Goal: Communication & Community: Ask a question

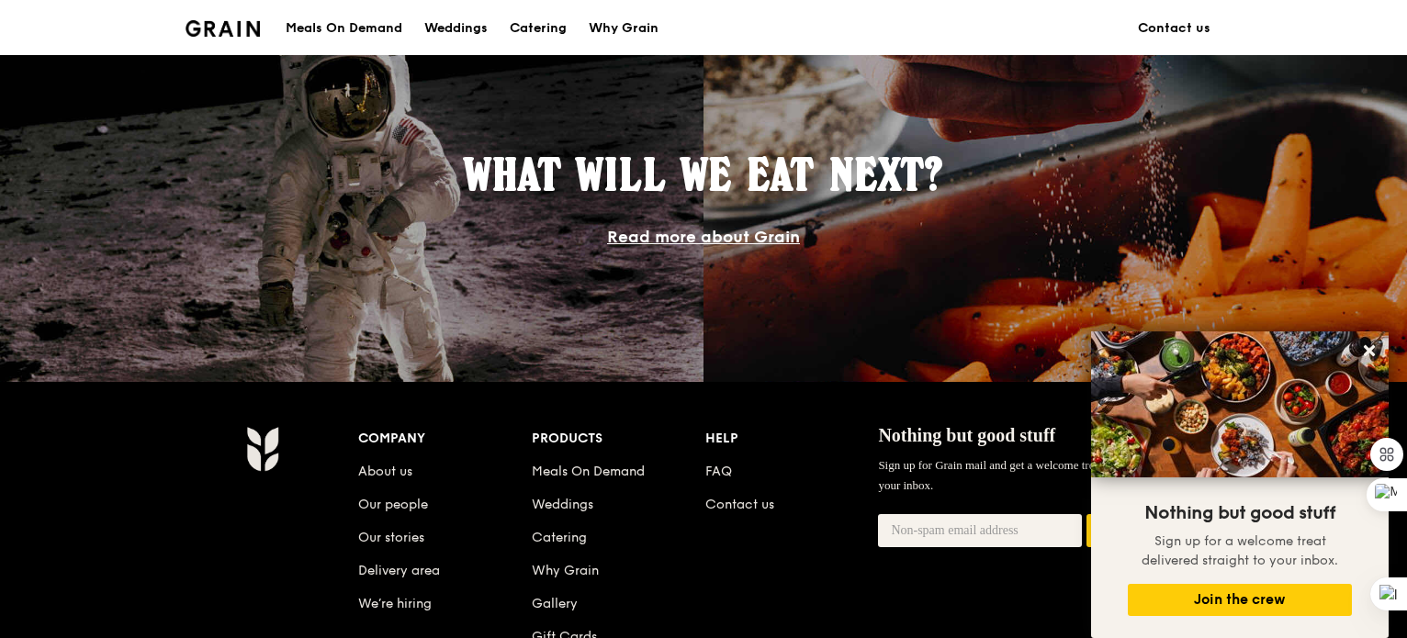
scroll to position [1812, 0]
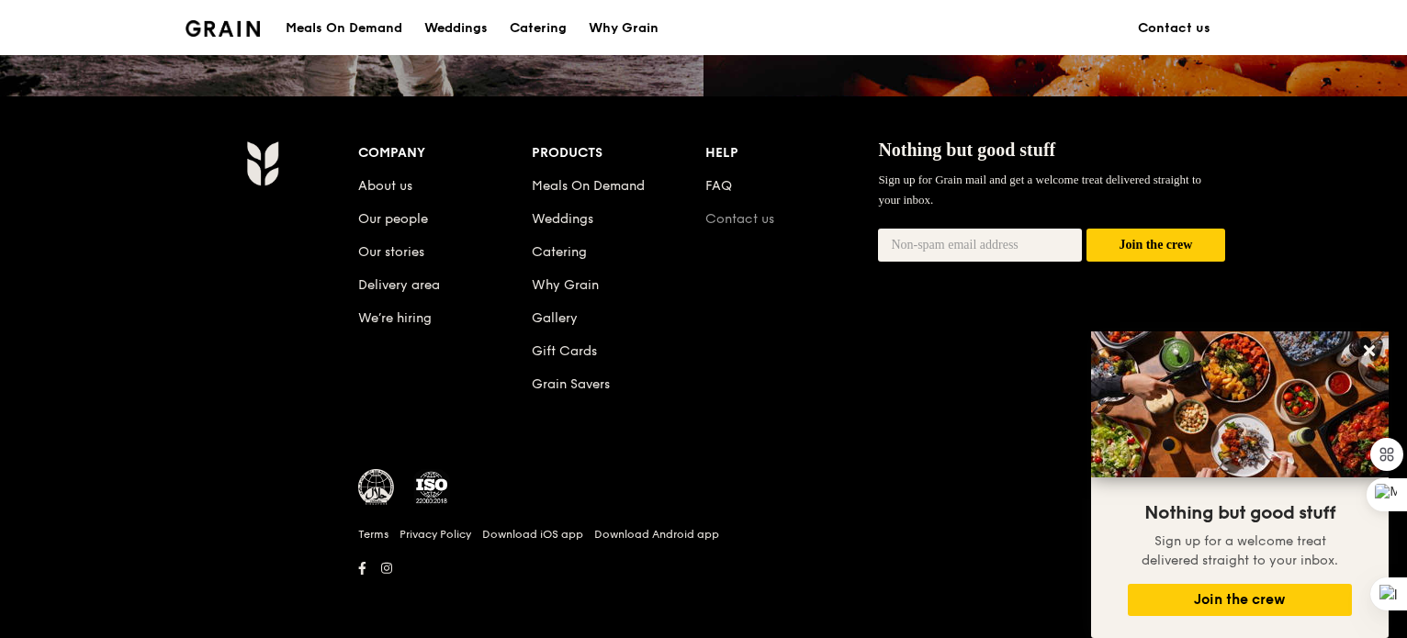
click at [708, 217] on link "Contact us" at bounding box center [739, 219] width 69 height 16
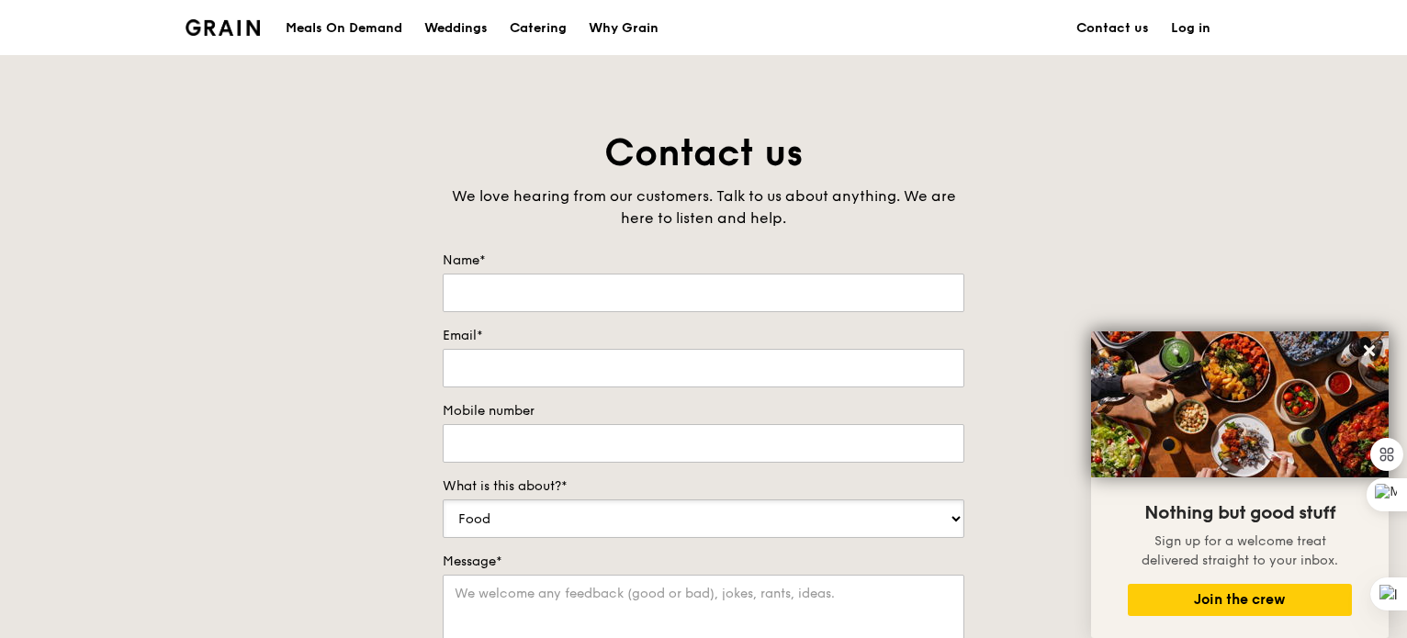
click at [673, 520] on select "Food Service Billing/Payment Catering Others" at bounding box center [704, 519] width 522 height 39
select select "Others"
click at [443, 500] on select "Food Service Billing/Payment Catering Others" at bounding box center [704, 519] width 522 height 39
click at [558, 275] on input "Name*" at bounding box center [704, 293] width 522 height 39
type input "m"
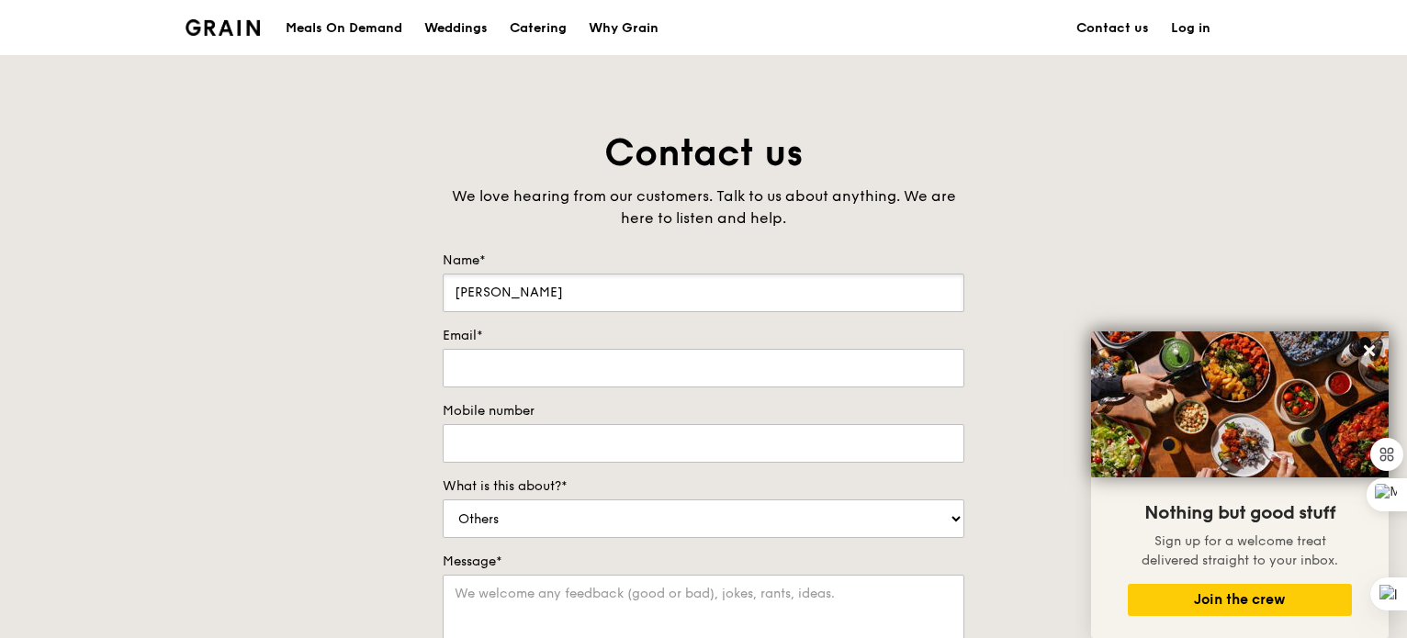
click at [553, 293] on input "[PERSON_NAME]" at bounding box center [704, 293] width 522 height 39
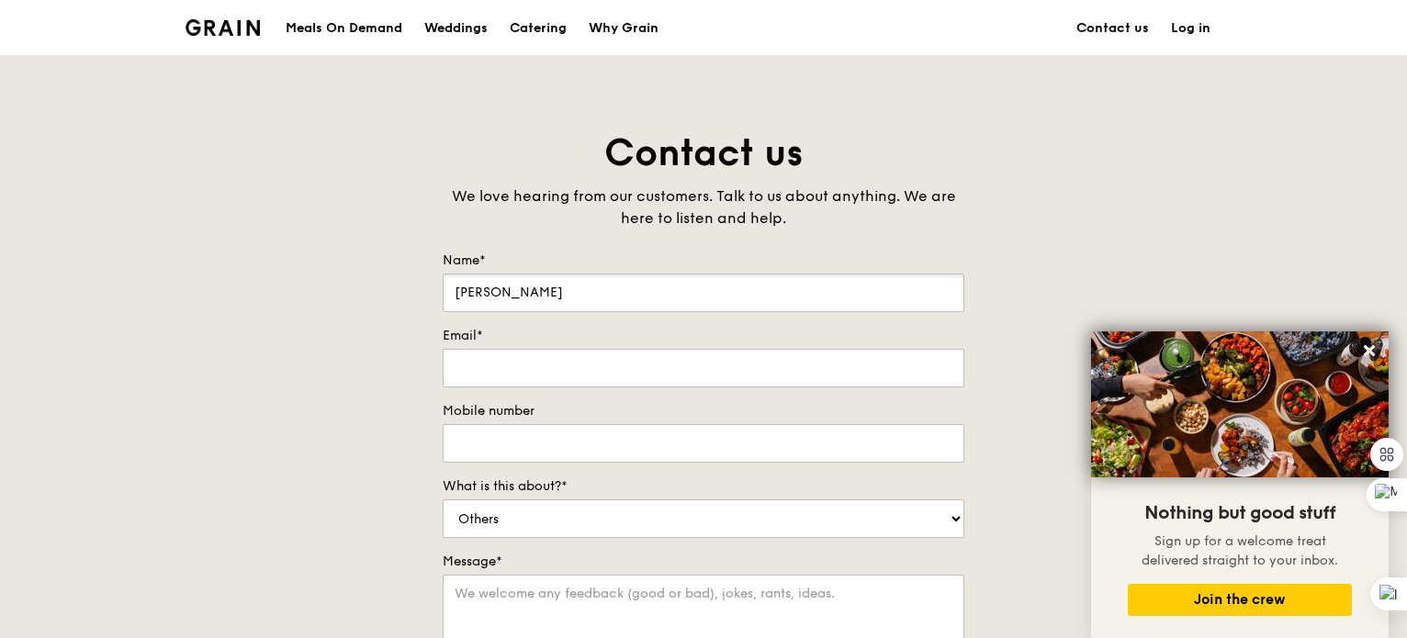
type input "[PERSON_NAME]"
type input "[PERSON_NAME][EMAIL_ADDRESS][PERSON_NAME]"
type input "[PHONE_NUMBER]"
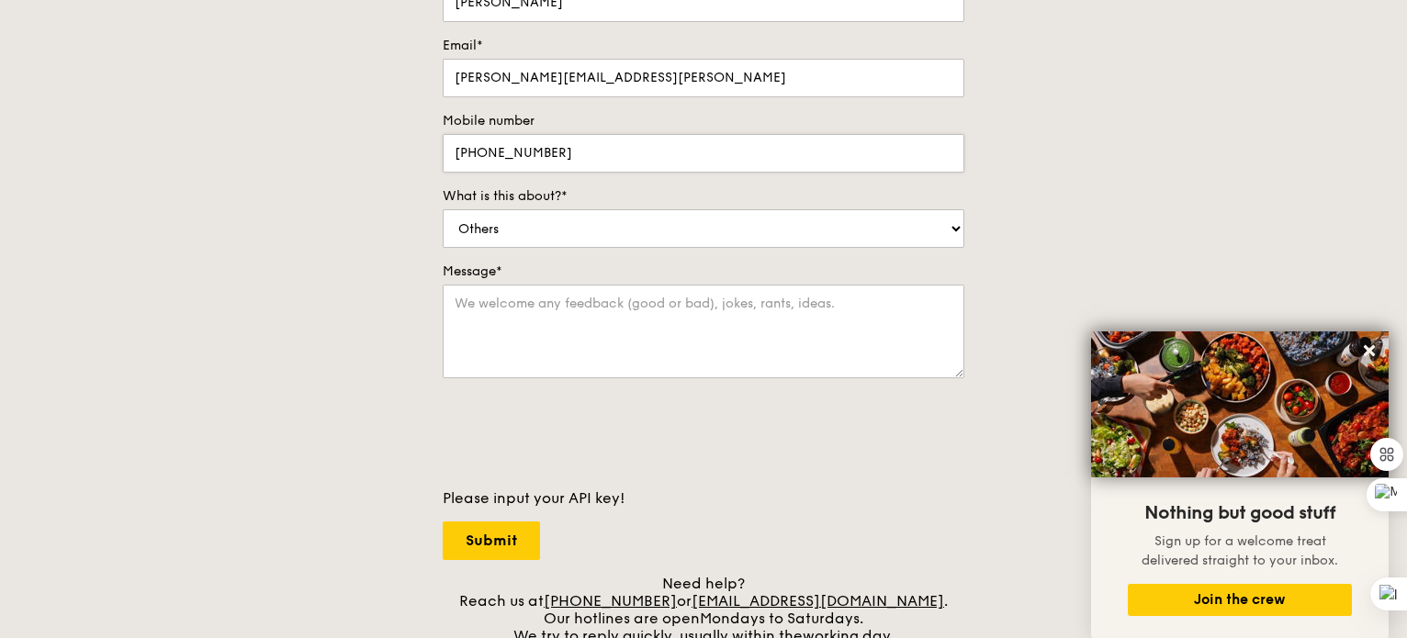
scroll to position [301, 0]
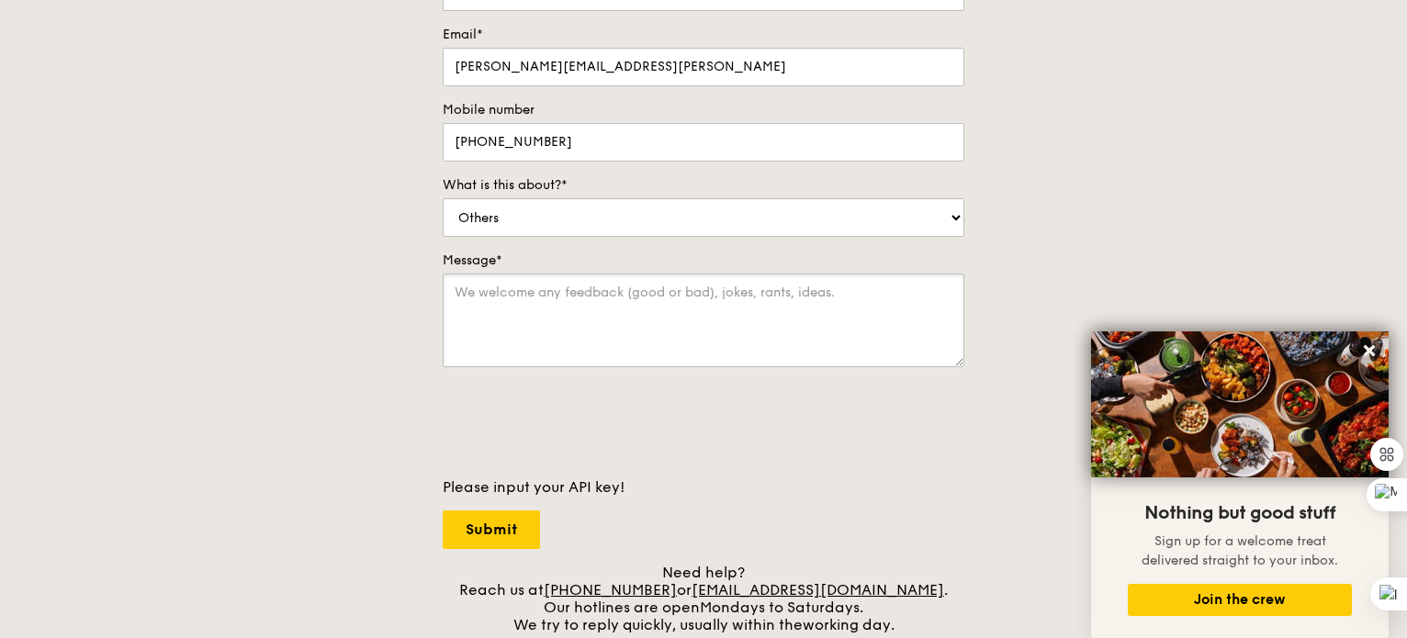
click at [573, 315] on textarea "Message*" at bounding box center [704, 321] width 522 height 94
paste textarea "Scaling Grain with AI-Powered Growth"
paste textarea "Hello Team, I’ve been following [PERSON_NAME]’s journey in transforming food ex…"
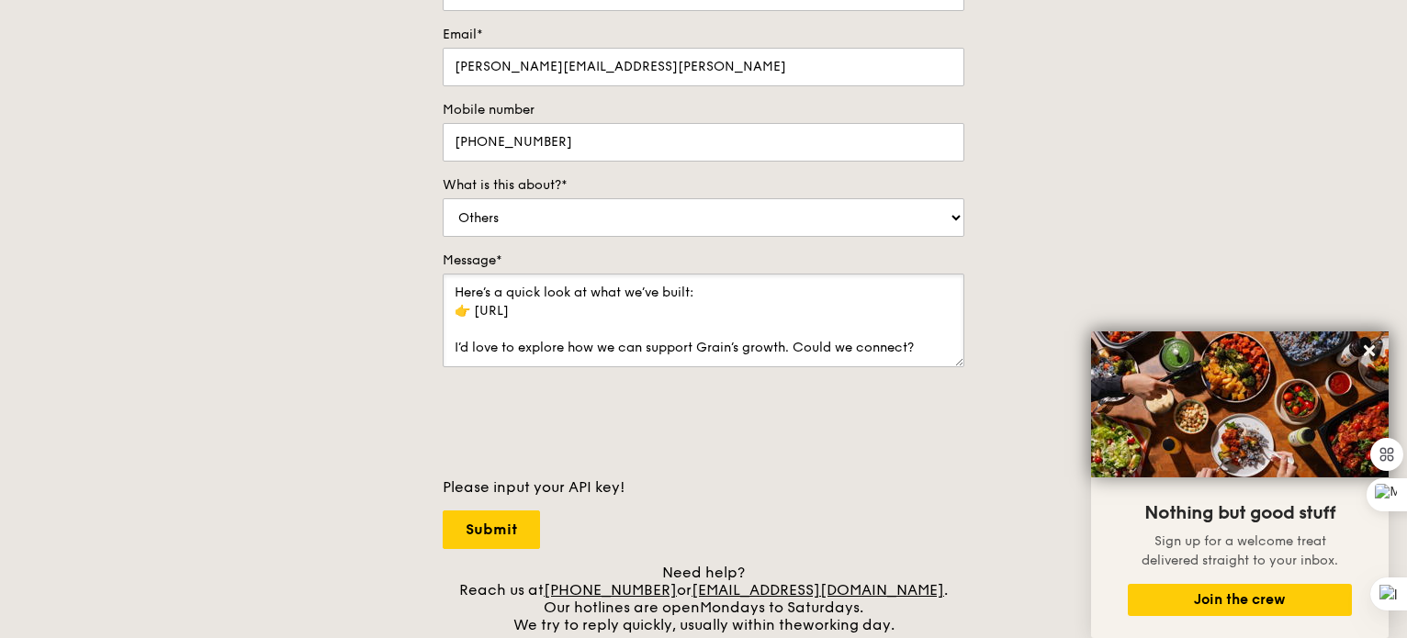
scroll to position [191, 0]
paste textarea "👉Book a Strategic & Growth Call"
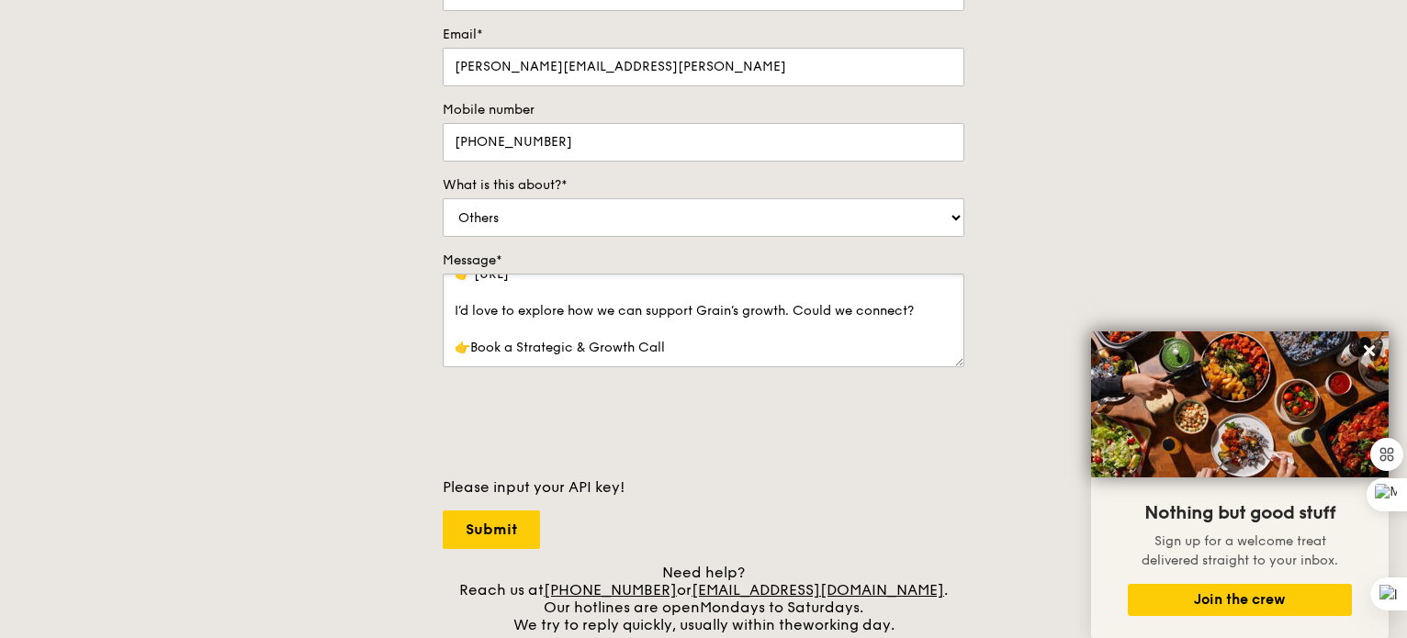
scroll to position [246, 0]
paste textarea "[URL][DOMAIN_NAME][EMAIL_ADDRESS]"
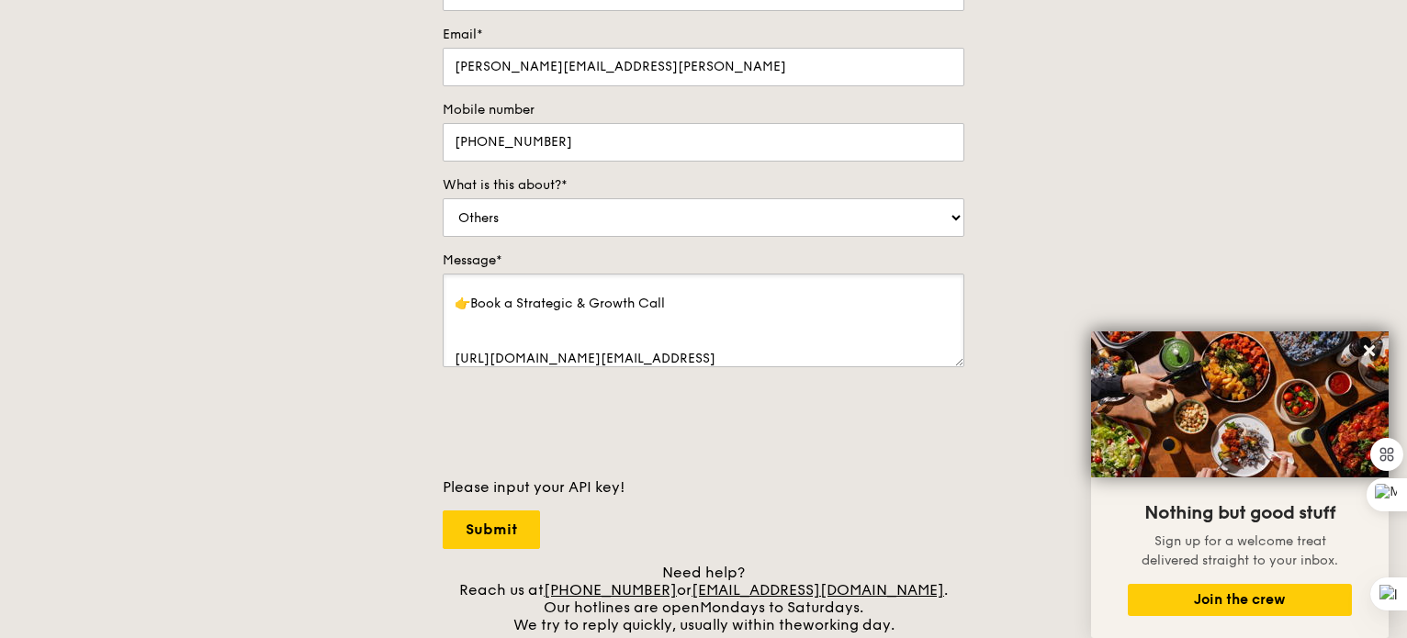
scroll to position [283, 0]
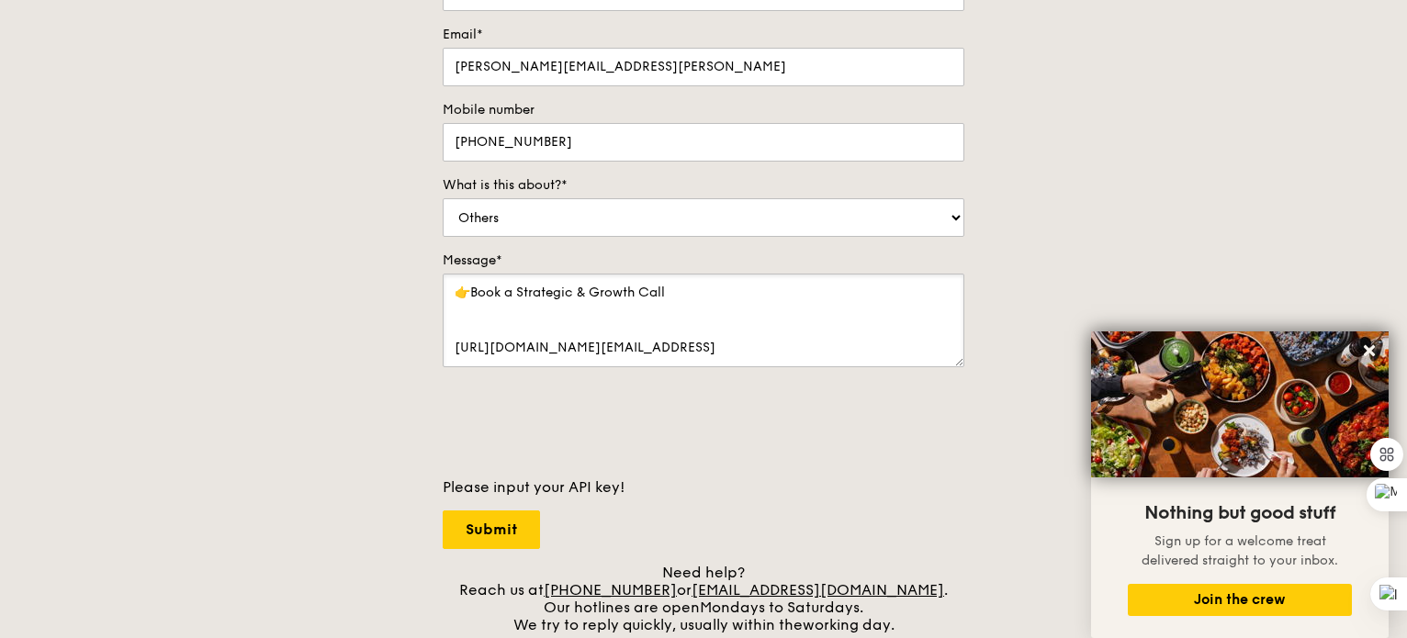
type textarea "Scaling Grain with AI-Powered Growth Hello Team, I’ve been following [PERSON_NA…"
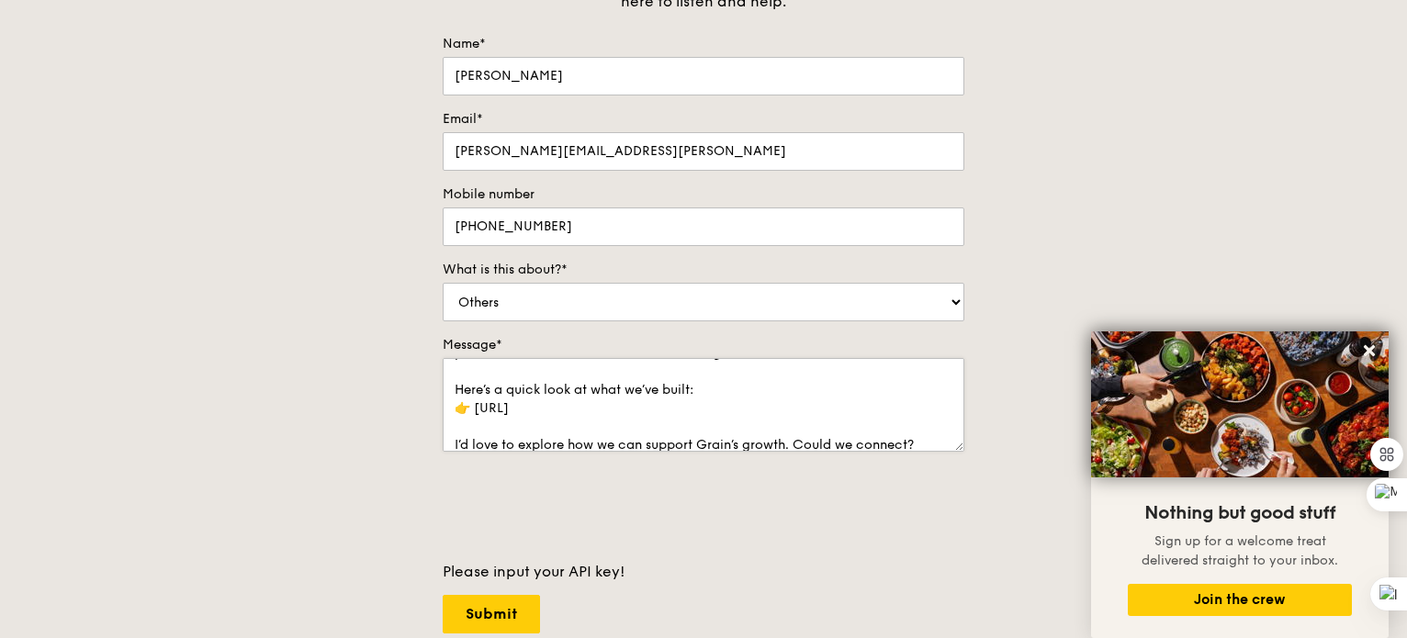
scroll to position [0, 0]
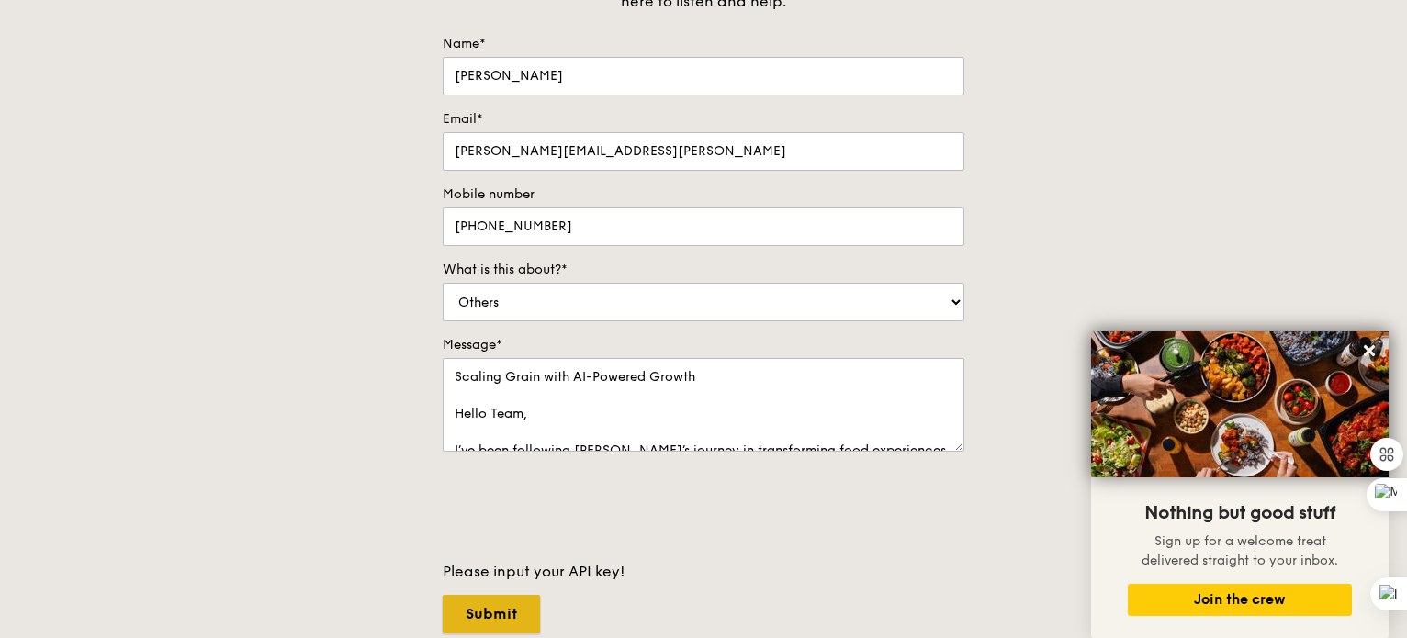
click at [480, 609] on input "Submit" at bounding box center [491, 614] width 97 height 39
select select "Food"
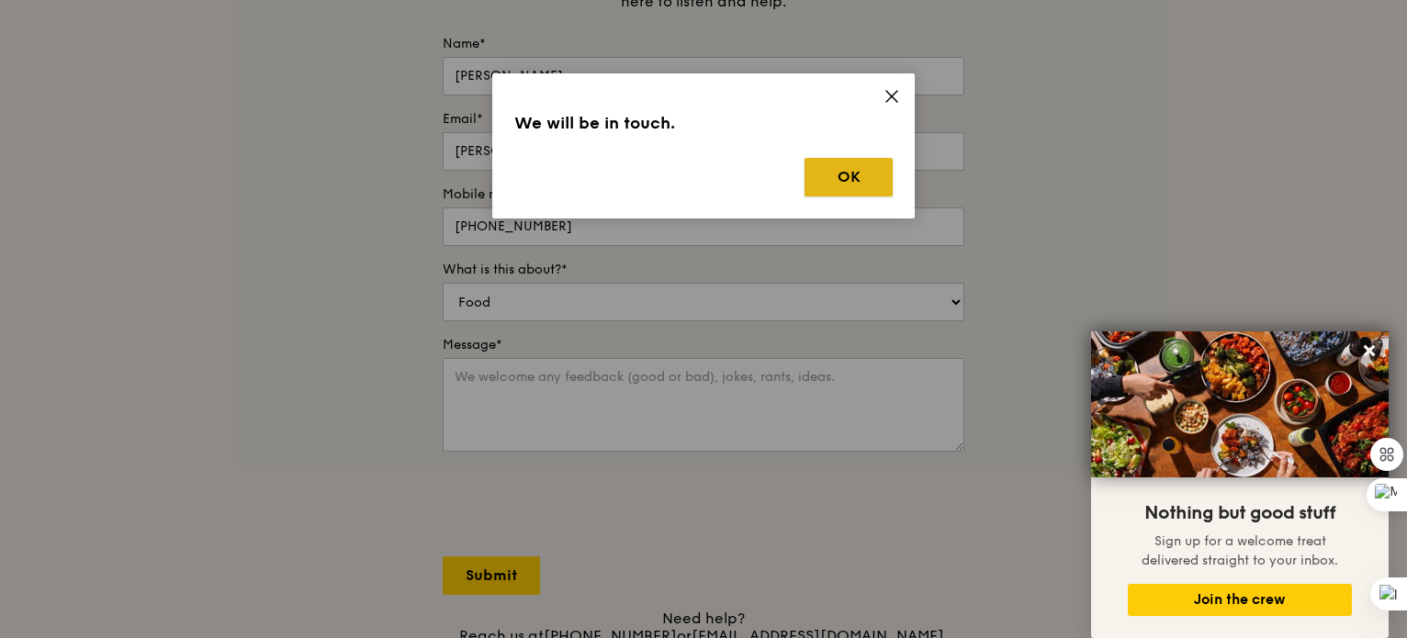
click at [846, 178] on button "OK" at bounding box center [848, 177] width 88 height 39
